Goal: Task Accomplishment & Management: Complete application form

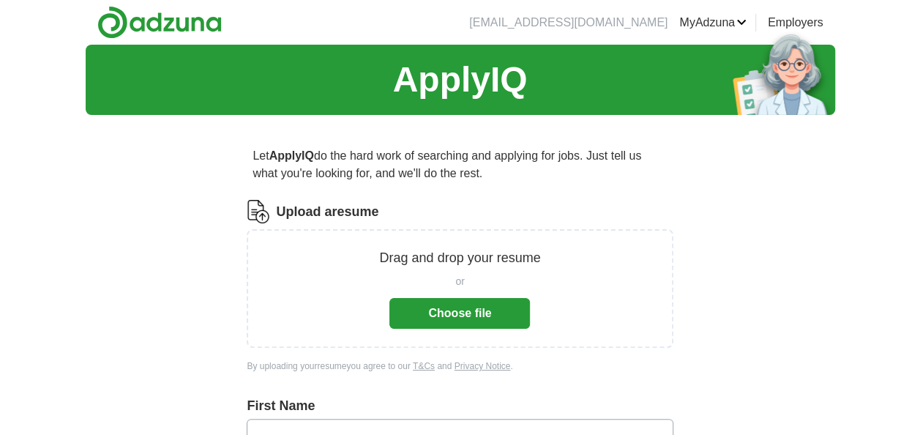
click at [456, 317] on button "Choose file" at bounding box center [459, 313] width 141 height 31
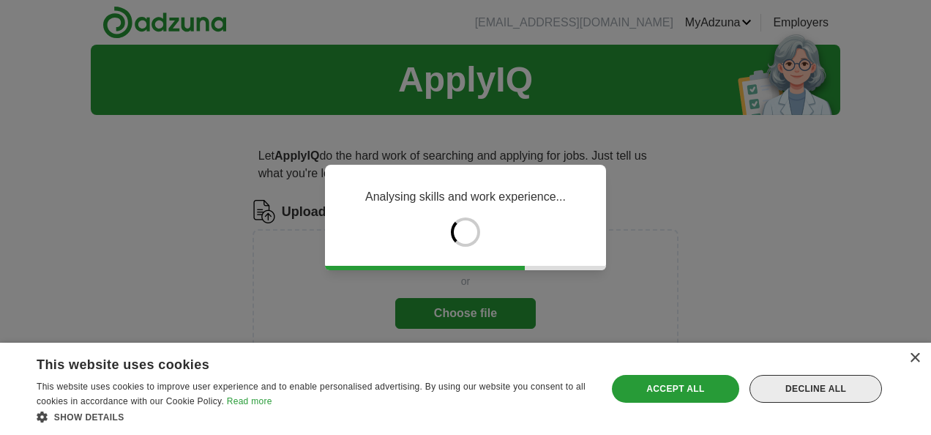
click at [830, 383] on div "Decline all" at bounding box center [815, 389] width 132 height 28
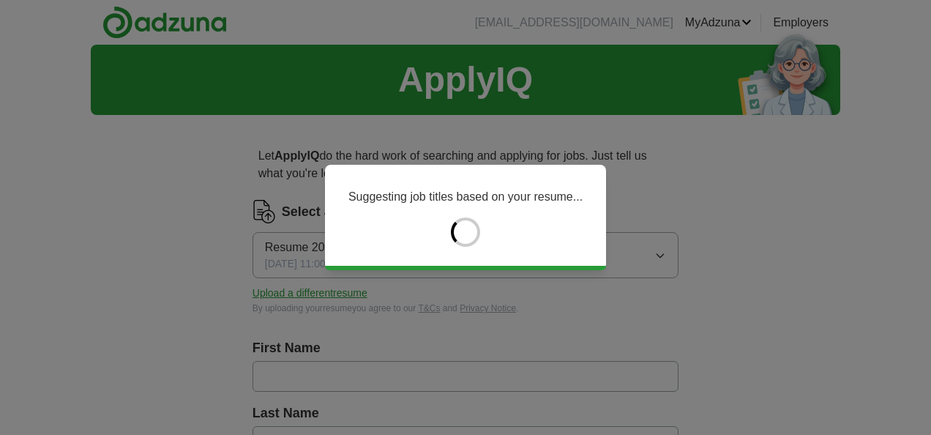
type input "*****"
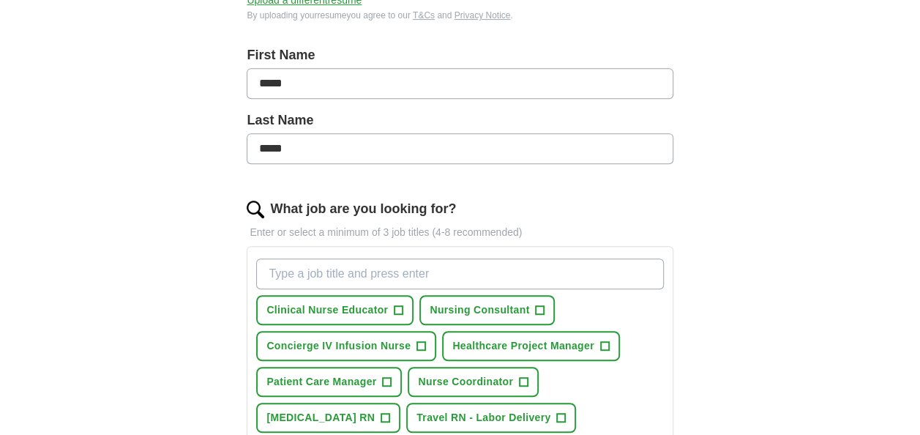
scroll to position [366, 0]
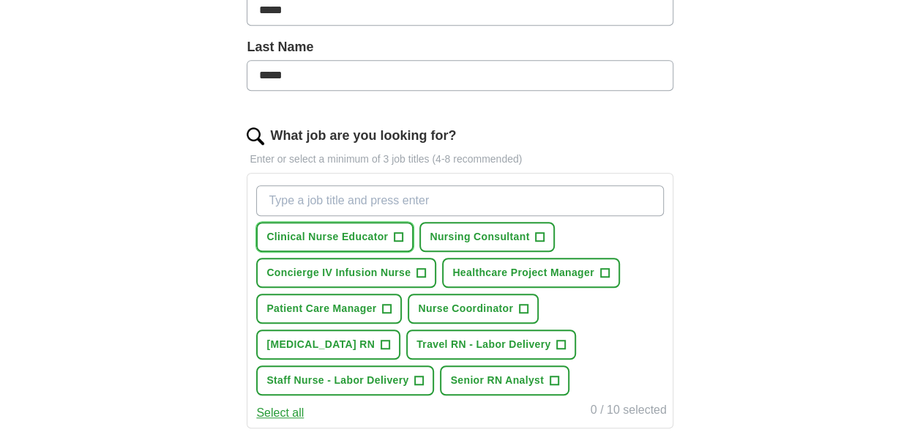
click at [400, 231] on span "+" at bounding box center [398, 237] width 9 height 12
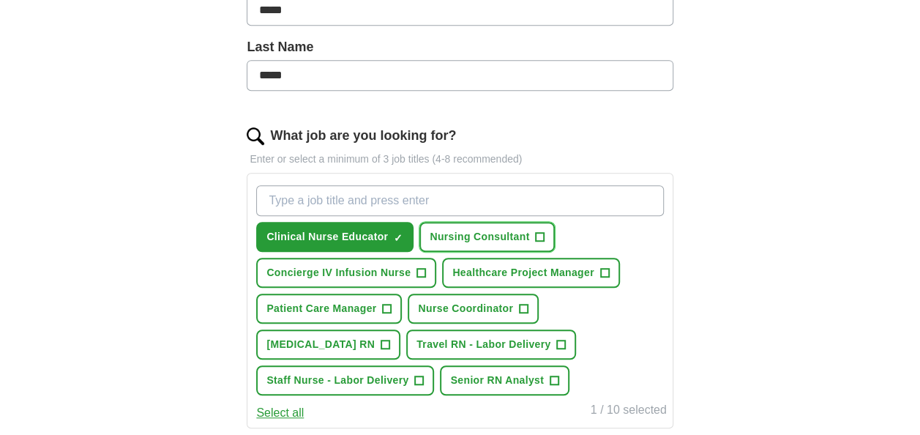
click at [539, 231] on span "+" at bounding box center [540, 237] width 9 height 12
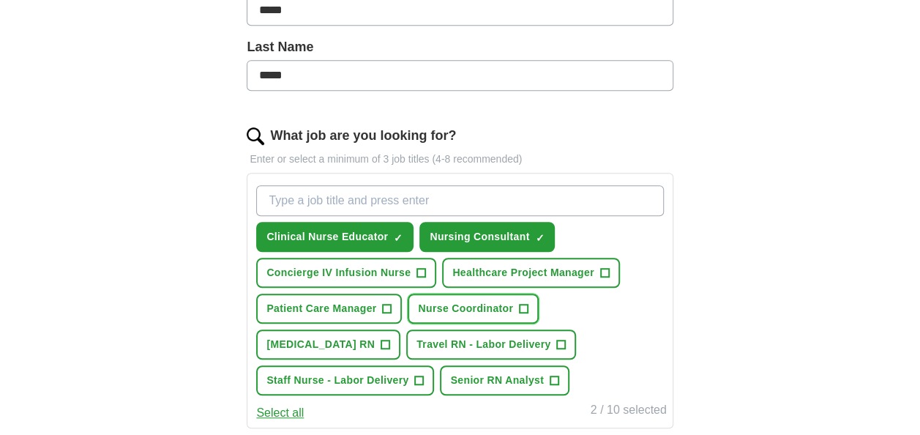
click at [521, 303] on span "+" at bounding box center [524, 309] width 9 height 12
click at [390, 341] on span "+" at bounding box center [385, 345] width 9 height 12
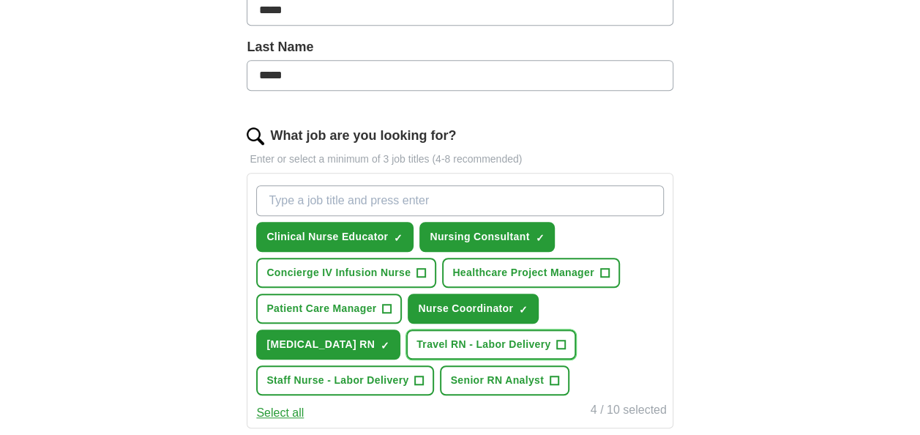
click at [566, 339] on span "+" at bounding box center [561, 345] width 9 height 12
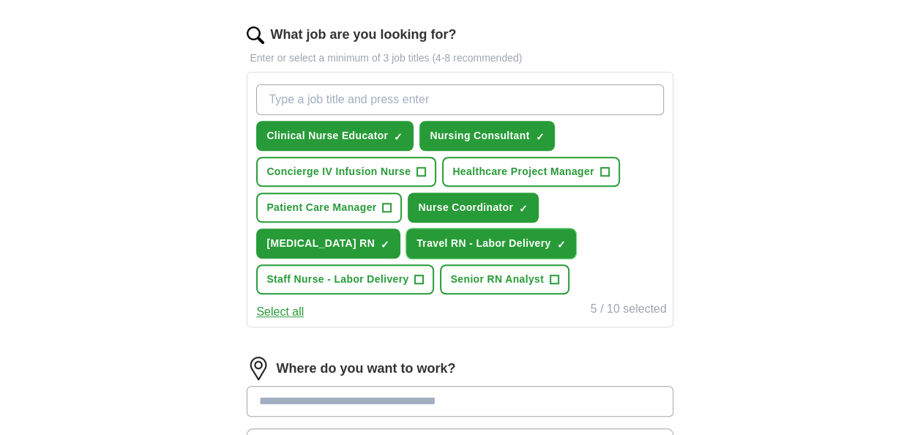
scroll to position [512, 0]
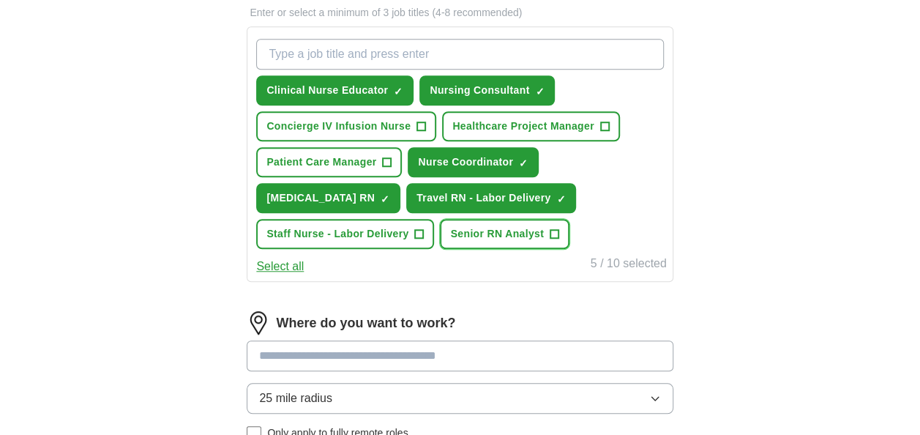
click at [552, 230] on span "+" at bounding box center [554, 234] width 9 height 12
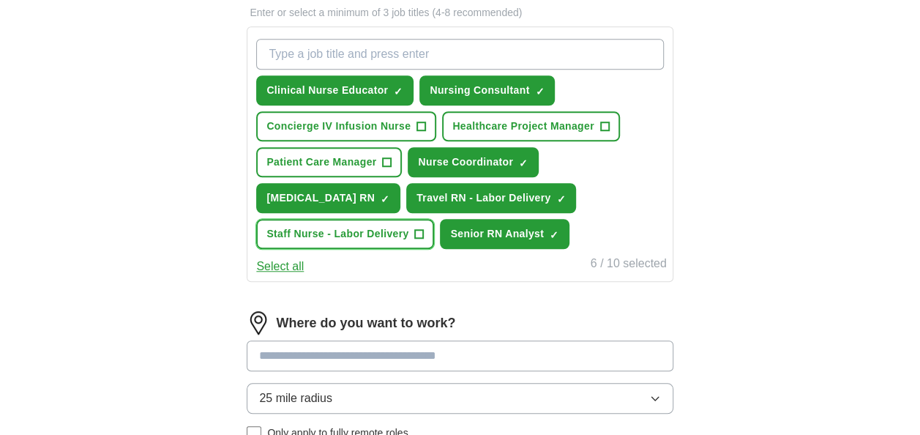
click at [416, 228] on span "+" at bounding box center [419, 234] width 9 height 12
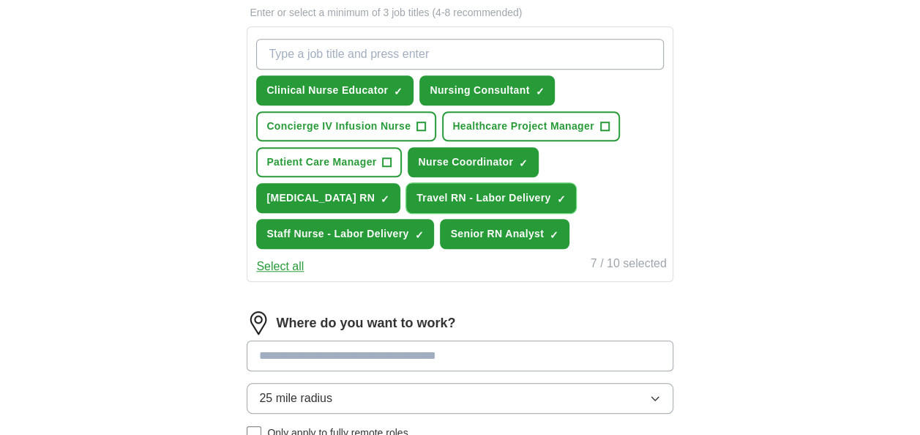
click at [0, 0] on span "×" at bounding box center [0, 0] width 0 height 0
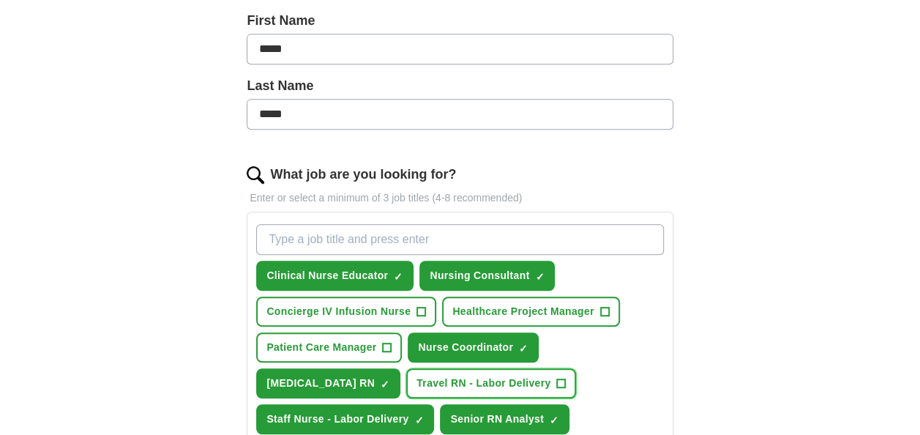
scroll to position [366, 0]
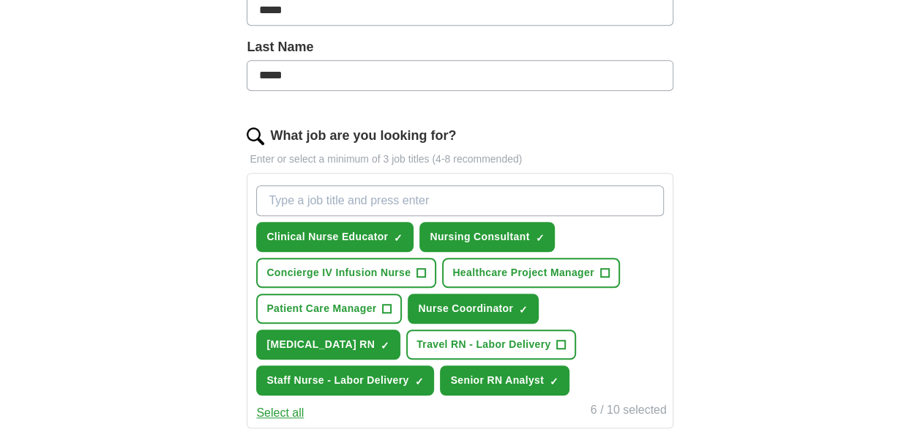
click at [323, 195] on input "What job are you looking for?" at bounding box center [459, 200] width 407 height 31
type input "Clinical Research Coordinator"
click at [442, 199] on input "Clinical Research Coordinator" at bounding box center [459, 200] width 407 height 31
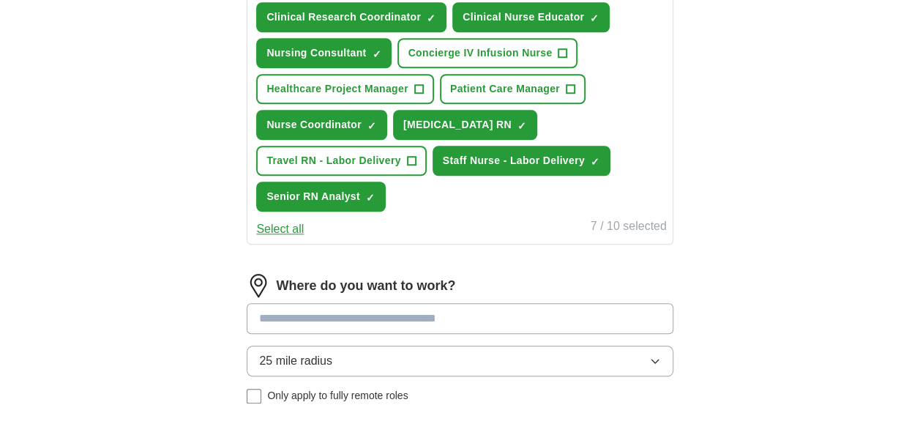
scroll to position [659, 0]
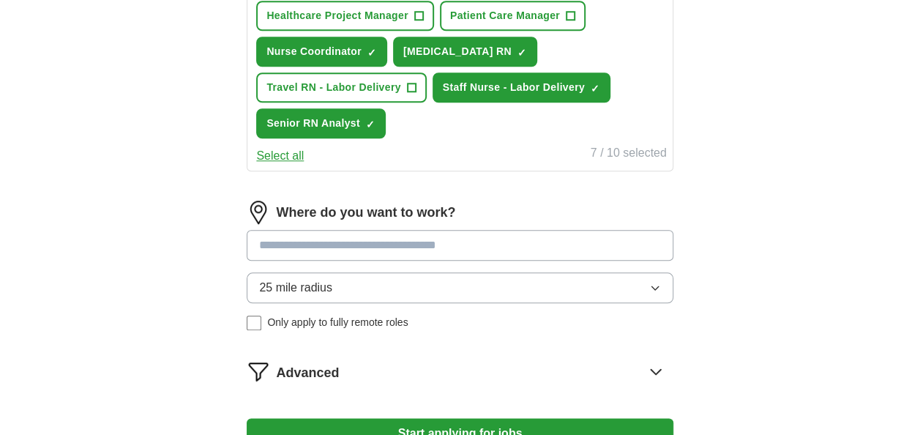
click at [335, 246] on input at bounding box center [460, 245] width 426 height 31
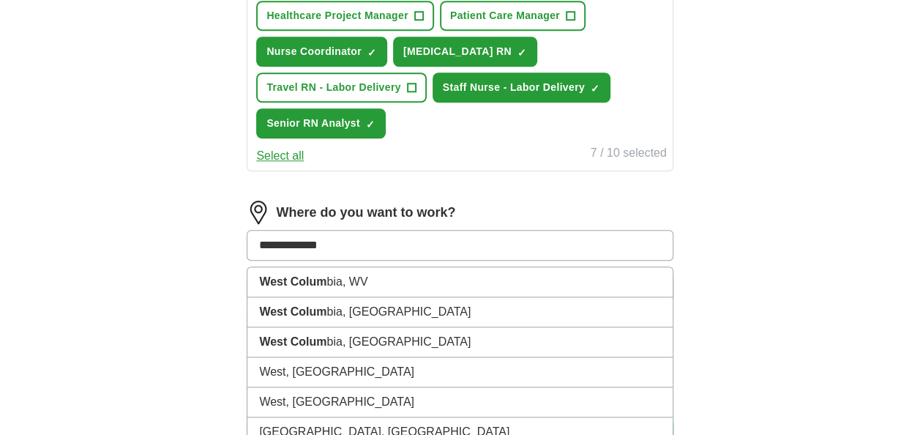
type input "**********"
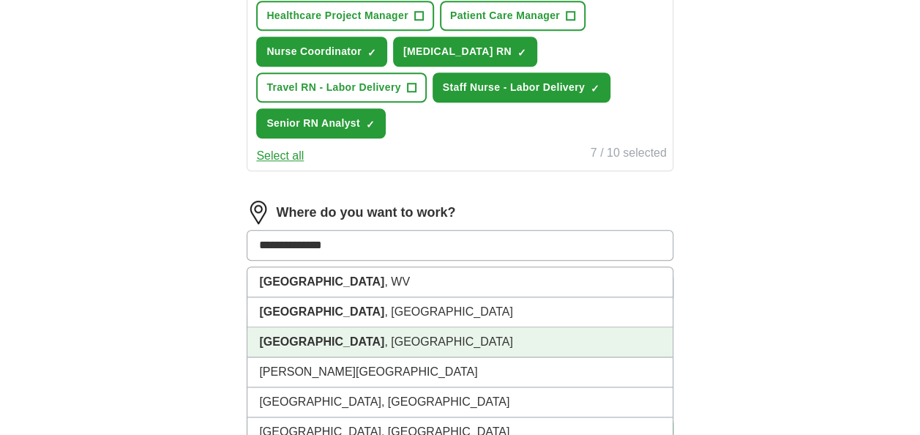
click at [318, 337] on strong "[GEOGRAPHIC_DATA]" at bounding box center [321, 341] width 125 height 12
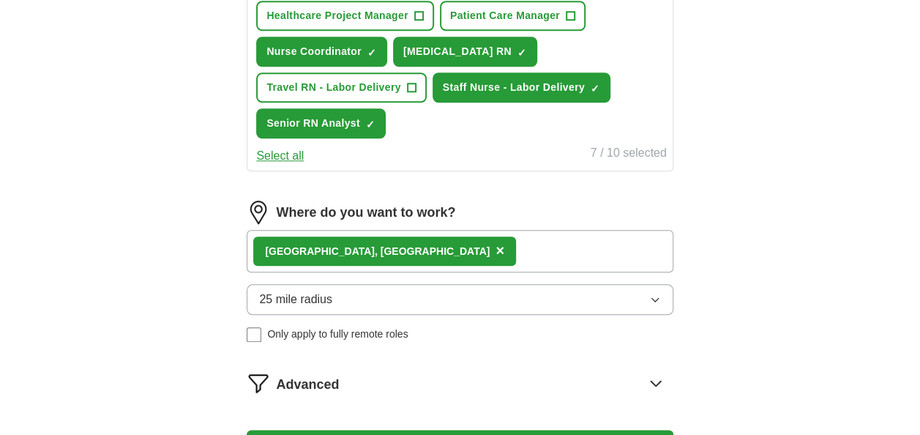
click at [653, 295] on icon "button" at bounding box center [655, 299] width 12 height 12
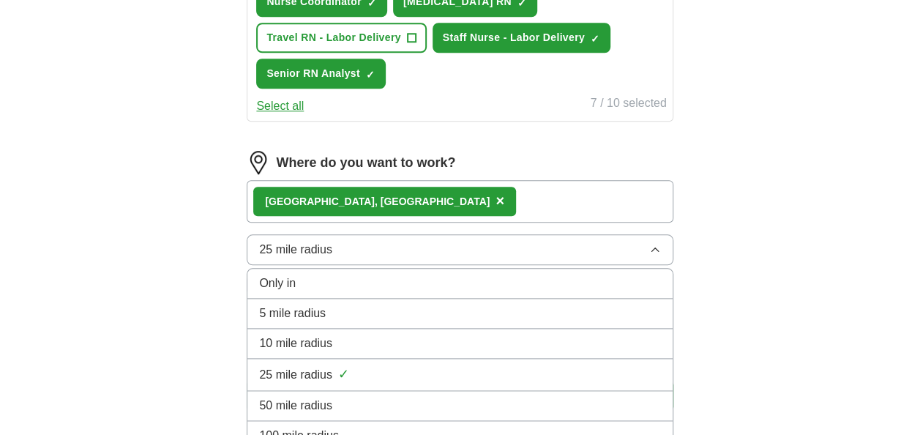
scroll to position [732, 0]
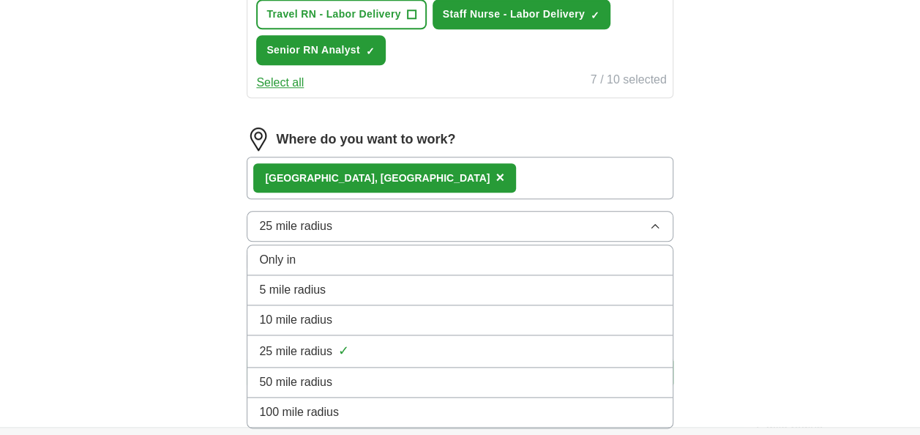
click at [340, 381] on div "50 mile radius" at bounding box center [459, 382] width 401 height 18
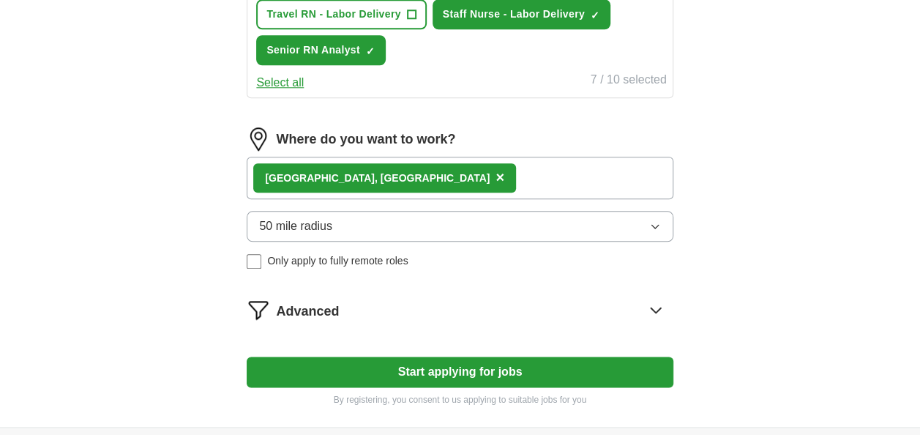
click at [416, 367] on button "Start applying for jobs" at bounding box center [460, 371] width 426 height 31
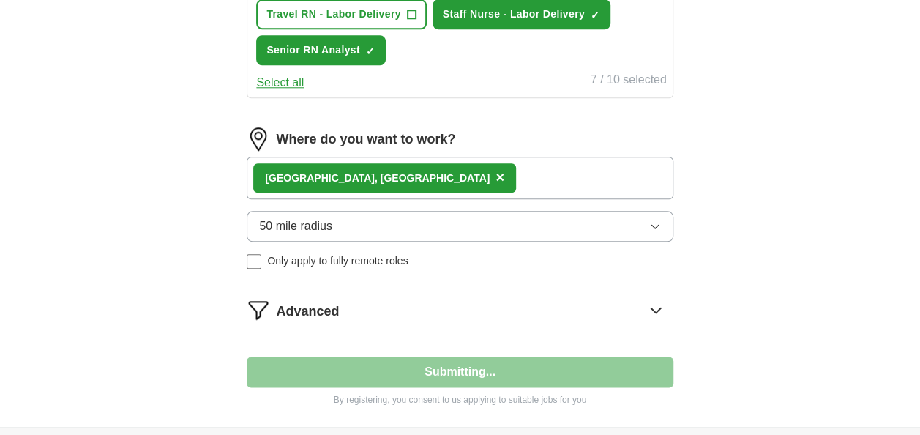
select select "**"
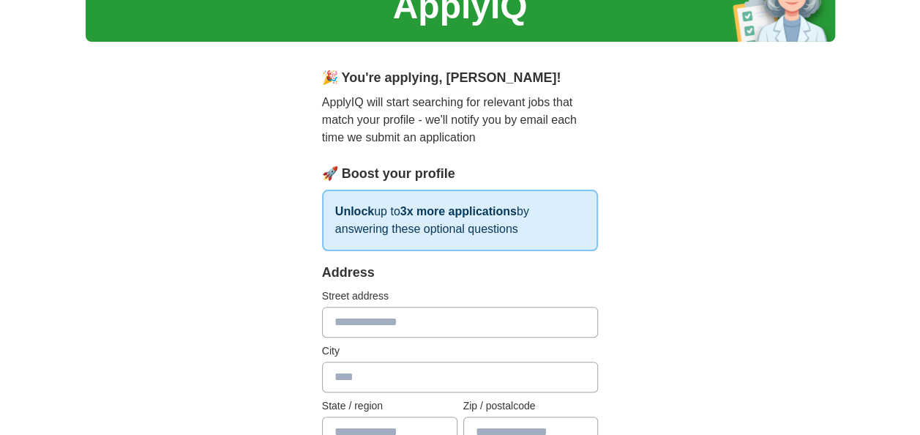
scroll to position [0, 0]
